Goal: Information Seeking & Learning: Learn about a topic

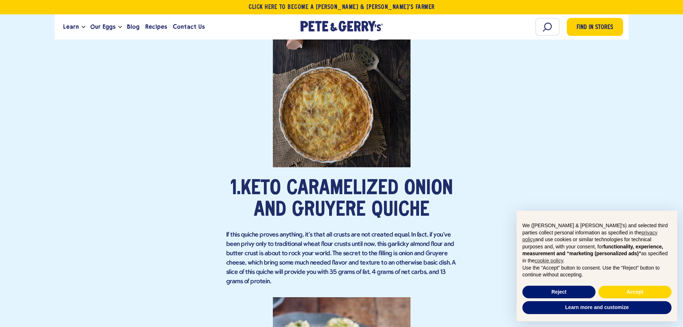
scroll to position [717, 0]
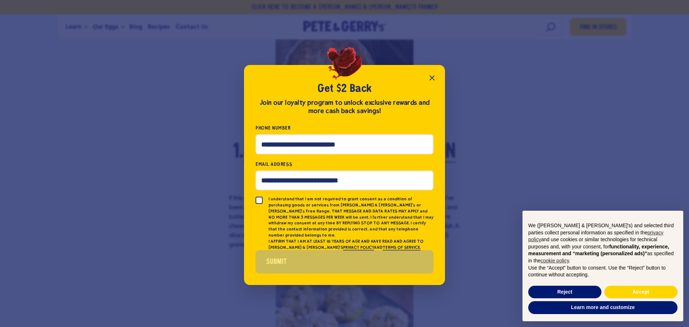
click at [431, 80] on icon "Close popup" at bounding box center [432, 78] width 4 height 4
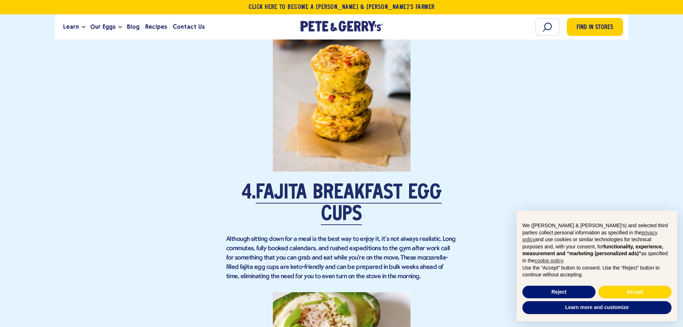
scroll to position [1578, 0]
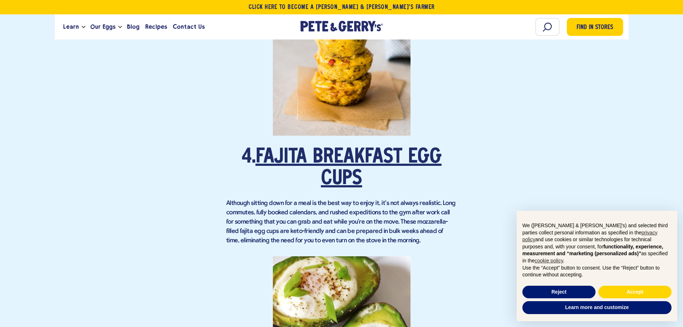
click at [344, 163] on link "Fajita Breakfast Egg Cups" at bounding box center [349, 168] width 186 height 42
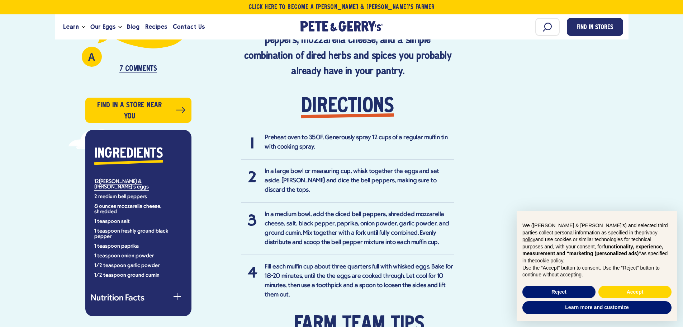
scroll to position [430, 0]
